Goal: Information Seeking & Learning: Learn about a topic

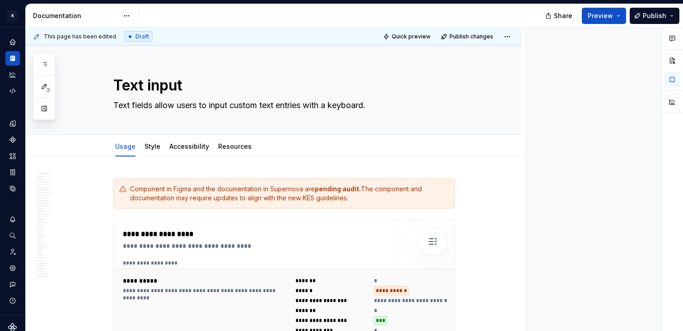
type textarea "*"
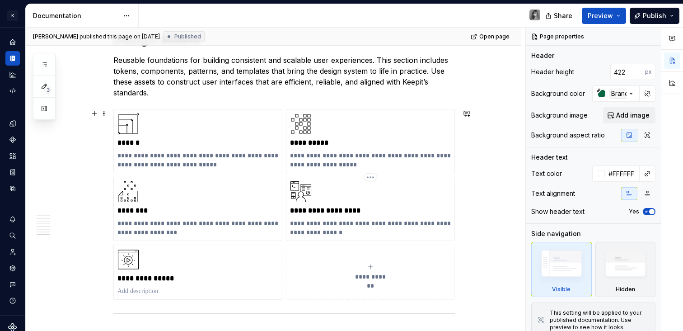
scroll to position [2120, 0]
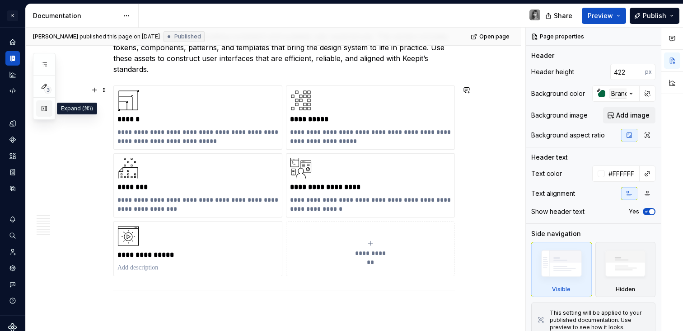
click at [48, 107] on button "button" at bounding box center [44, 108] width 16 height 16
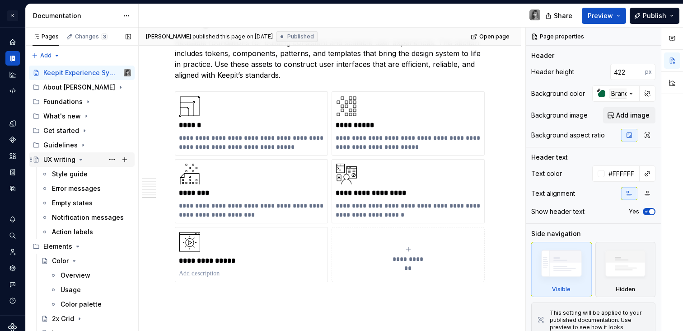
click at [82, 158] on icon "Page tree" at bounding box center [80, 159] width 7 height 7
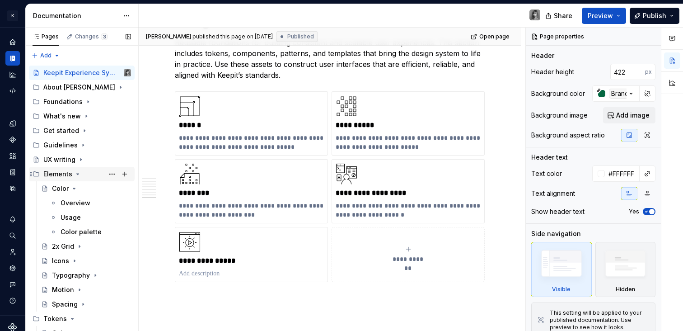
click at [74, 174] on icon "Page tree" at bounding box center [77, 173] width 7 height 7
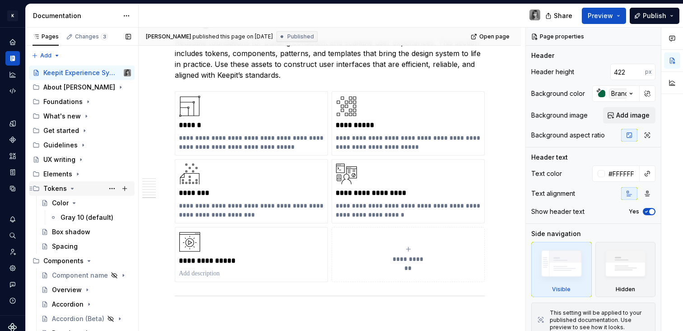
click at [75, 188] on div "Tokens" at bounding box center [87, 188] width 88 height 13
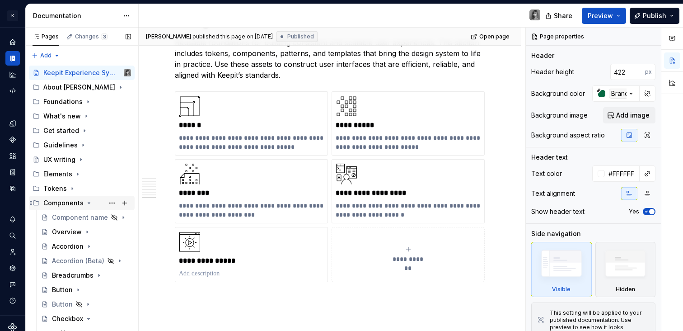
click at [86, 201] on icon "Page tree" at bounding box center [88, 202] width 7 height 7
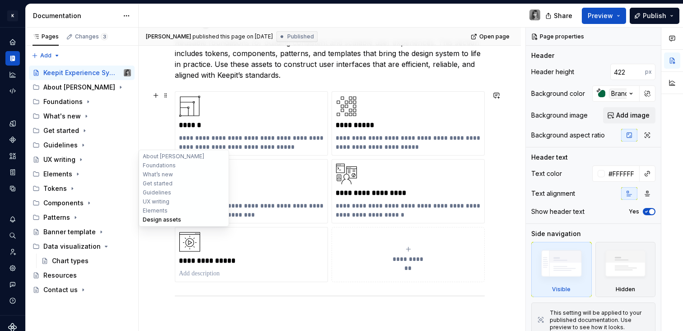
click at [159, 220] on button "Design assets" at bounding box center [184, 219] width 86 height 9
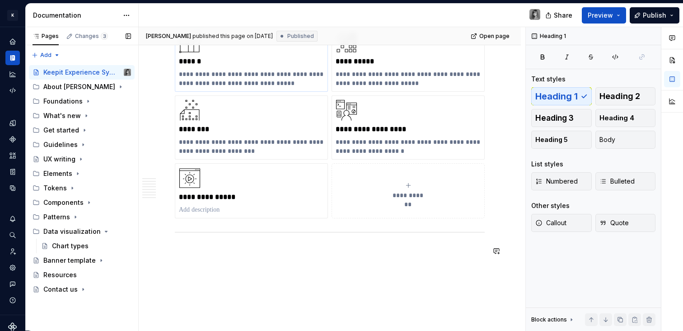
scroll to position [2183, 0]
click at [86, 203] on icon "Page tree" at bounding box center [88, 202] width 7 height 7
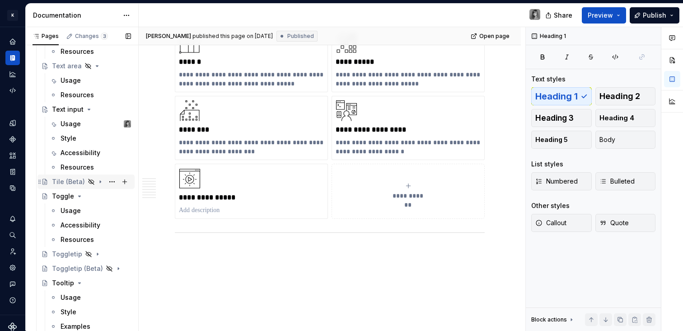
scroll to position [2003, 0]
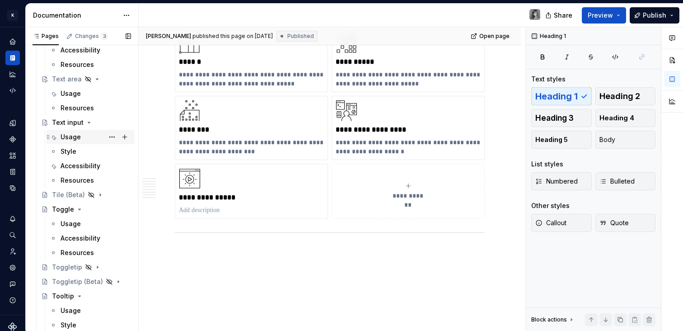
click at [69, 137] on div "Usage" at bounding box center [71, 136] width 20 height 9
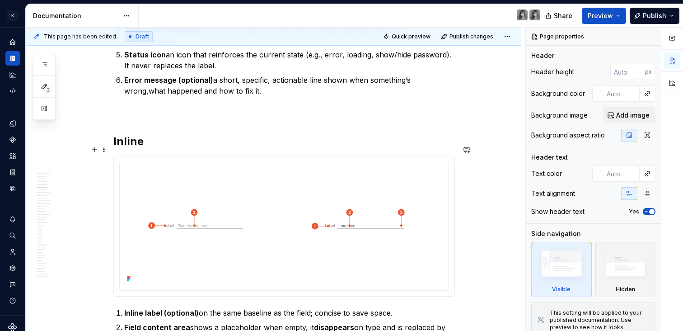
scroll to position [1192, 0]
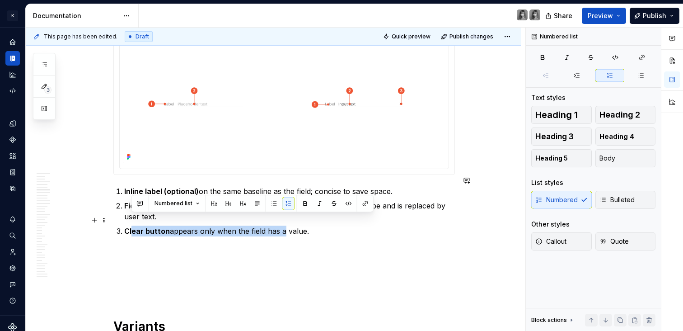
drag, startPoint x: 131, startPoint y: 219, endPoint x: 281, endPoint y: 221, distance: 150.0
click at [281, 225] on p "Clear button appears only when the field has a value." at bounding box center [289, 230] width 331 height 11
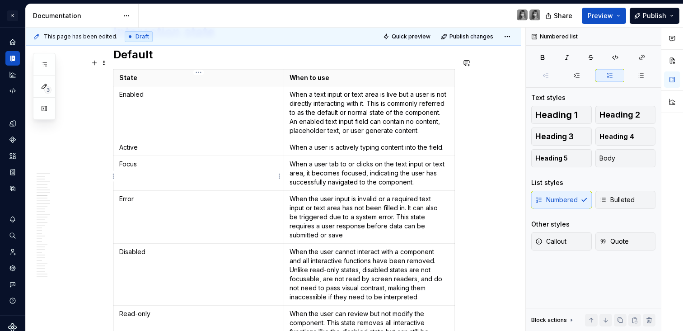
scroll to position [1794, 0]
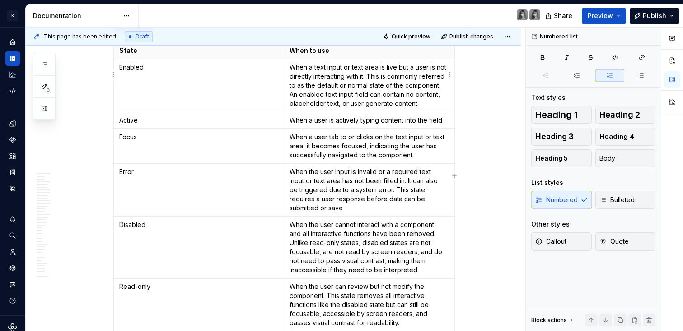
type textarea "*"
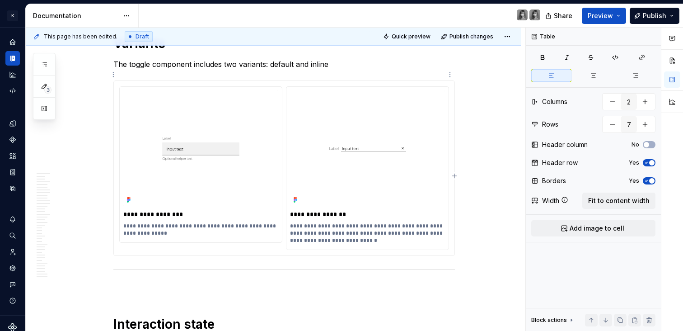
drag, startPoint x: 377, startPoint y: 57, endPoint x: 357, endPoint y: 61, distance: 19.8
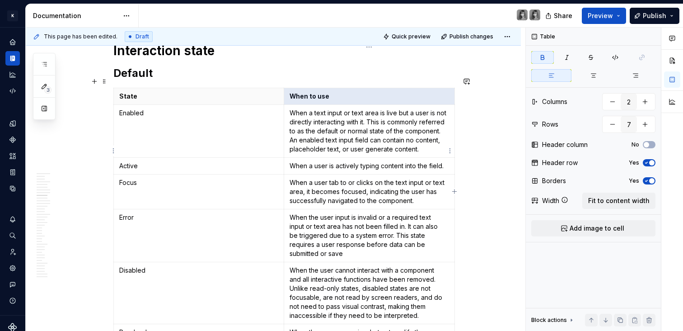
scroll to position [1747, 0]
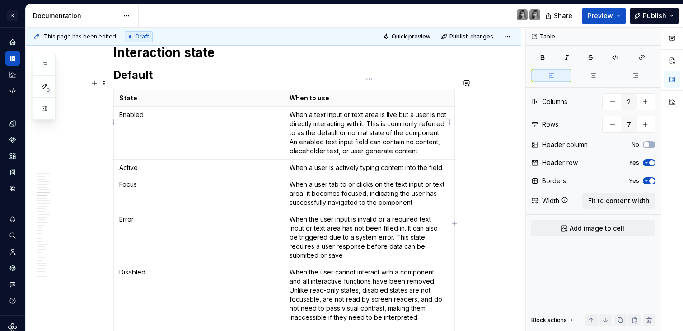
click at [351, 110] on p "When a text input or text area is live but a user is not directly interacting w…" at bounding box center [369, 132] width 159 height 45
drag, startPoint x: 345, startPoint y: 105, endPoint x: 378, endPoint y: 104, distance: 32.5
click at [378, 110] on p "When a text input or text area is live but a user is not directly interacting w…" at bounding box center [369, 132] width 159 height 45
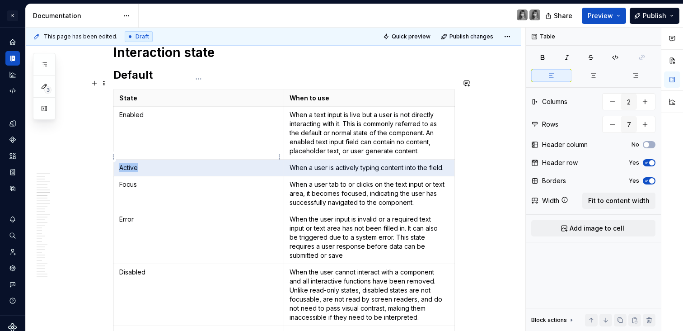
drag, startPoint x: 328, startPoint y: 156, endPoint x: 245, endPoint y: 156, distance: 82.7
click at [245, 159] on tr "Active When a user is actively typing content into the field." at bounding box center [284, 167] width 341 height 17
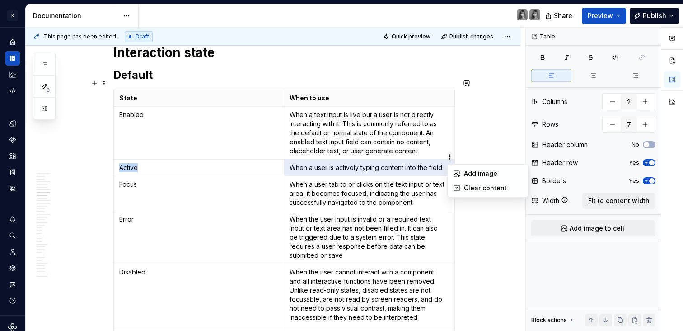
click at [450, 159] on html "K KES Design system data Documentation Share Preview Publish 3 Pages Add Access…" at bounding box center [341, 165] width 683 height 331
click at [468, 184] on div "Clear content" at bounding box center [493, 187] width 59 height 9
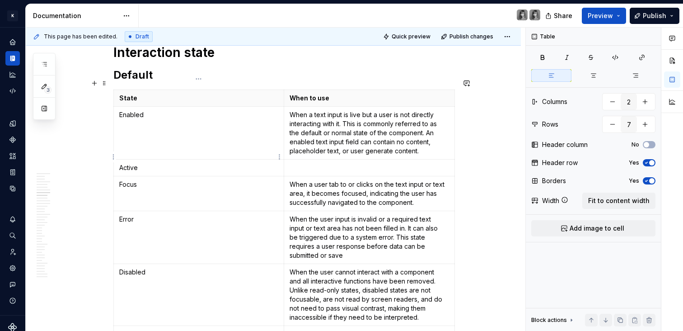
click at [258, 163] on p "Active" at bounding box center [198, 167] width 159 height 9
click at [114, 157] on html "K KES Design system data Documentation Share Preview Publish 3 Pages Add Access…" at bounding box center [341, 165] width 683 height 331
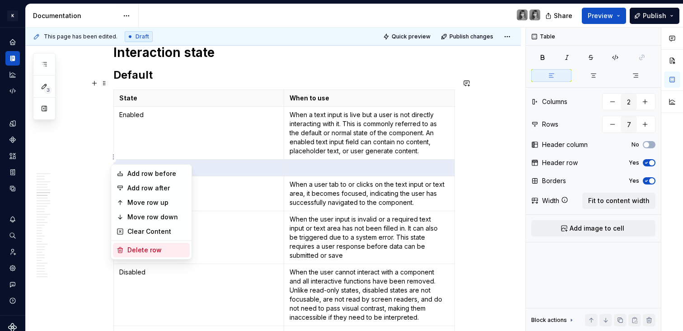
click at [164, 252] on div "Delete row" at bounding box center [156, 249] width 59 height 9
type input "6"
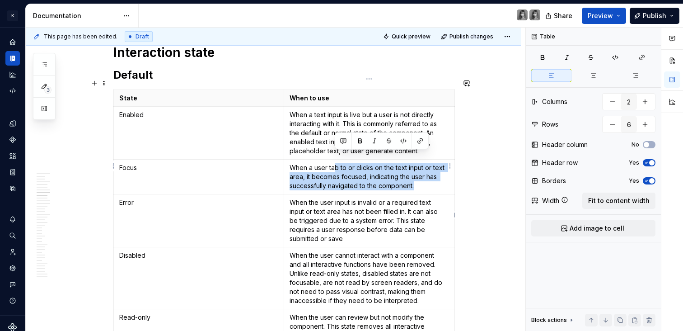
drag, startPoint x: 336, startPoint y: 157, endPoint x: 414, endPoint y: 171, distance: 79.0
click at [414, 171] on p "When a user tab to or clicks on the text input or text area, it becomes focused…" at bounding box center [369, 176] width 159 height 27
drag, startPoint x: 389, startPoint y: 166, endPoint x: 359, endPoint y: 160, distance: 30.8
click at [359, 163] on p "When a user tab to or clicks on the text input or text area, it becomes focused…" at bounding box center [369, 176] width 159 height 27
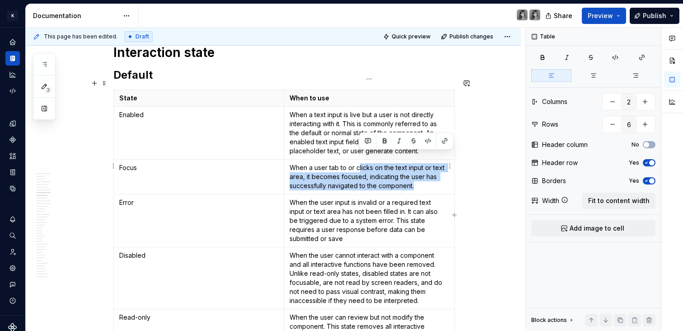
click at [359, 163] on p "When a user tab to or clicks on the text input or text area, it becomes focused…" at bounding box center [369, 176] width 159 height 27
drag, startPoint x: 343, startPoint y: 158, endPoint x: 419, endPoint y: 173, distance: 76.9
click at [419, 173] on p "When a user tab to or clicks on the text input or text area, it becomes focused…" at bounding box center [369, 176] width 159 height 27
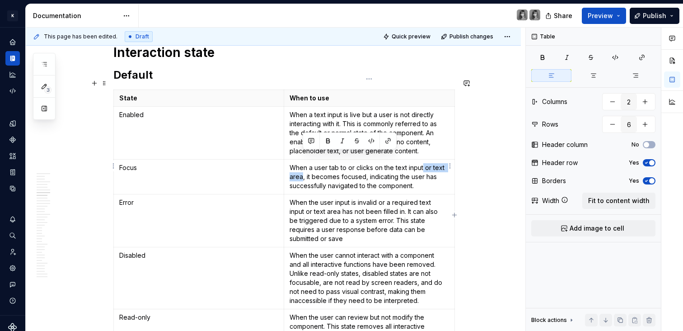
drag, startPoint x: 303, startPoint y: 165, endPoint x: 423, endPoint y: 154, distance: 121.1
click at [423, 163] on p "When a user tab to or clicks on the text input or text area, it becomes focused…" at bounding box center [369, 176] width 159 height 27
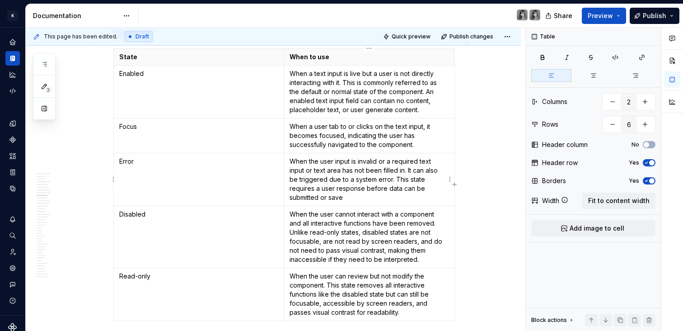
scroll to position [1792, 0]
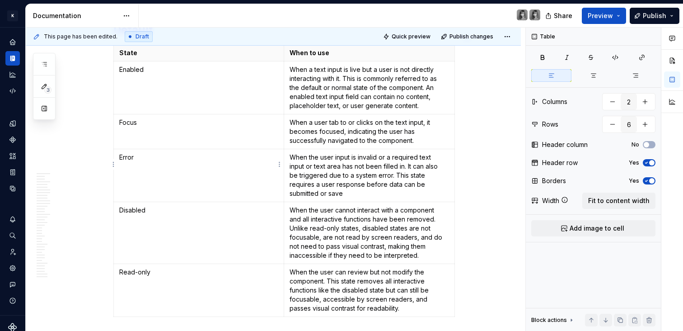
click at [128, 153] on p "Error" at bounding box center [198, 157] width 159 height 9
click at [287, 153] on td "When the user input is invalid or a required text input or text area has not be…" at bounding box center [369, 175] width 171 height 53
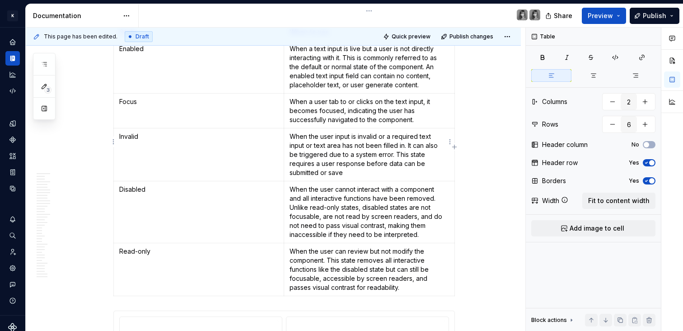
scroll to position [1817, 0]
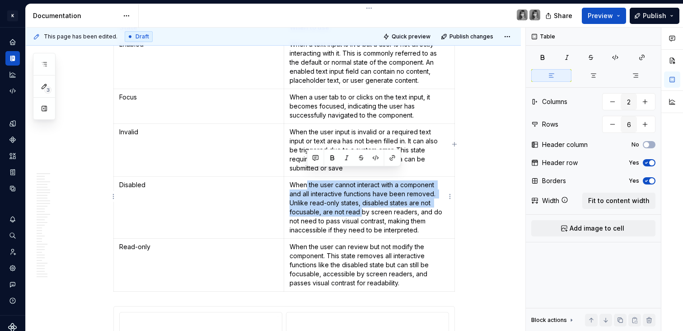
drag, startPoint x: 307, startPoint y: 173, endPoint x: 363, endPoint y: 206, distance: 64.6
click at [363, 205] on p "When the user cannot interact with a component and all interactive functions ha…" at bounding box center [369, 207] width 159 height 54
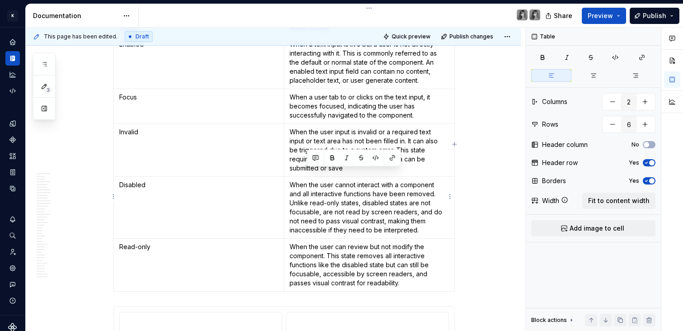
click at [363, 206] on p "When the user cannot interact with a component and all interactive functions ha…" at bounding box center [369, 207] width 159 height 54
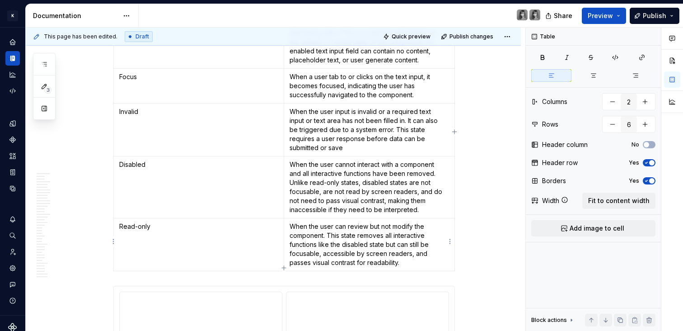
scroll to position [1867, 0]
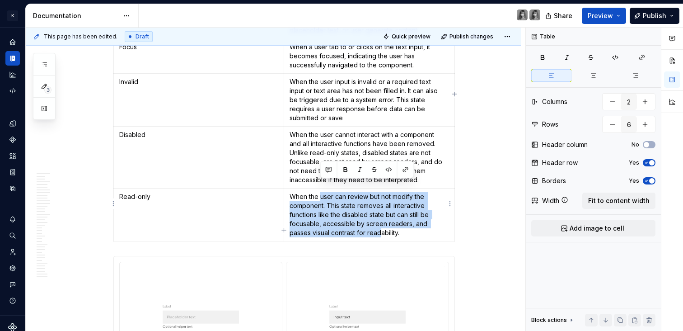
drag, startPoint x: 321, startPoint y: 188, endPoint x: 380, endPoint y: 217, distance: 66.1
click at [380, 217] on p "When the user can review but not modify the component. This state removes all i…" at bounding box center [369, 214] width 159 height 45
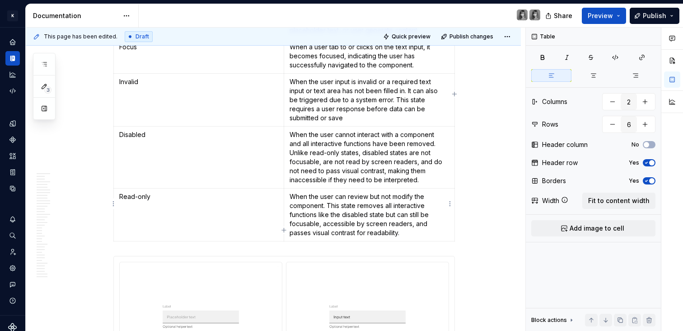
click at [381, 217] on p "When the user can review but not modify the component. This state removes all i…" at bounding box center [369, 214] width 159 height 45
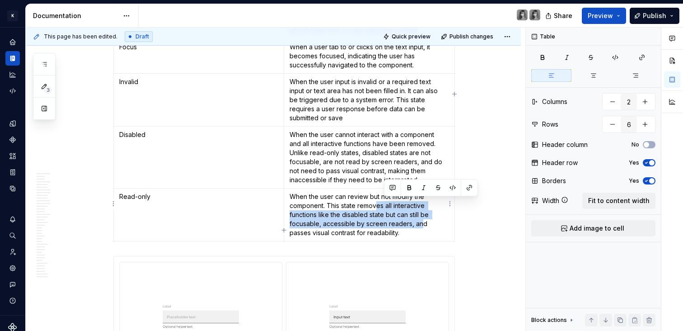
drag, startPoint x: 407, startPoint y: 216, endPoint x: 375, endPoint y: 196, distance: 37.0
click at [375, 196] on p "When the user can review but not modify the component. This state removes all i…" at bounding box center [369, 214] width 159 height 45
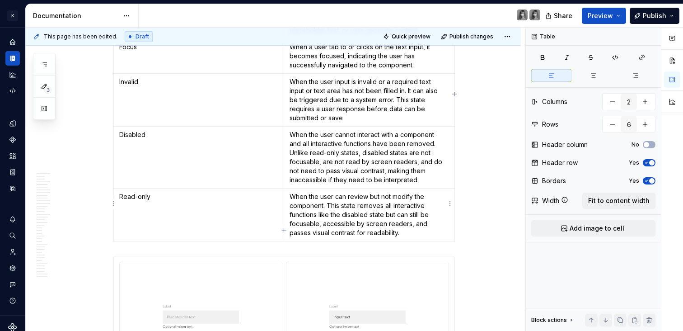
drag, startPoint x: 351, startPoint y: 190, endPoint x: 392, endPoint y: 216, distance: 48.1
click at [392, 216] on p "When the user can review but not modify the component. This state removes all i…" at bounding box center [369, 214] width 159 height 45
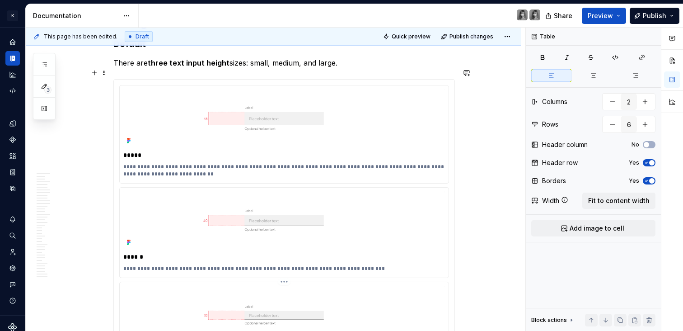
scroll to position [3237, 0]
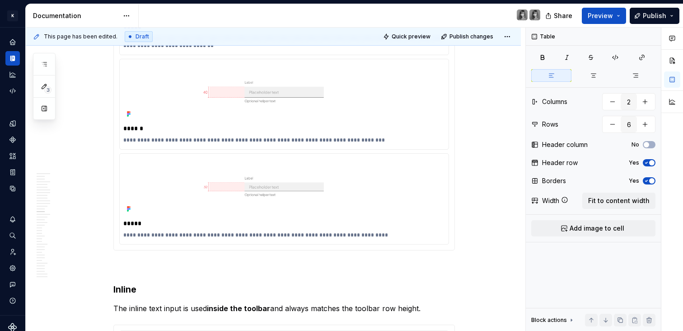
type textarea "*"
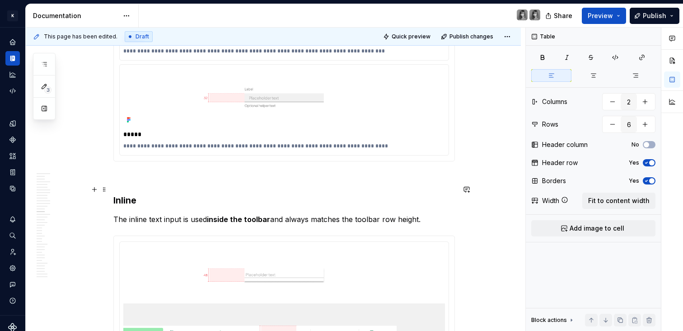
scroll to position [3327, 0]
